Goal: Find specific page/section: Find specific page/section

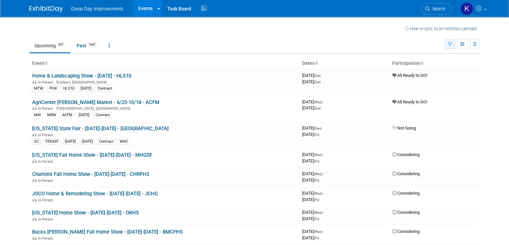
click at [452, 43] on icon "button" at bounding box center [450, 44] width 4 height 4
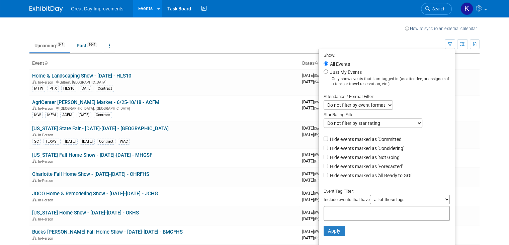
click at [343, 206] on div at bounding box center [387, 213] width 126 height 15
click at [343, 209] on input "text" at bounding box center [354, 212] width 54 height 7
type input "gc"
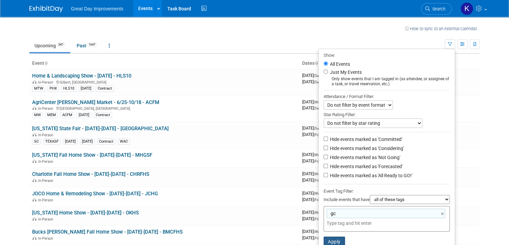
click at [345, 240] on button "Apply" at bounding box center [334, 241] width 21 height 10
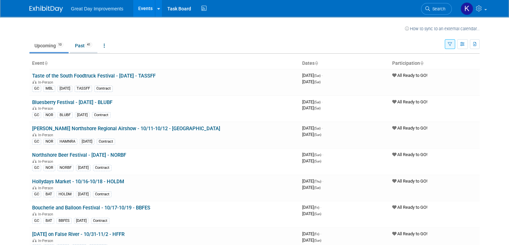
click at [75, 46] on link "Past 41" at bounding box center [83, 45] width 27 height 13
